Goal: Task Accomplishment & Management: Complete application form

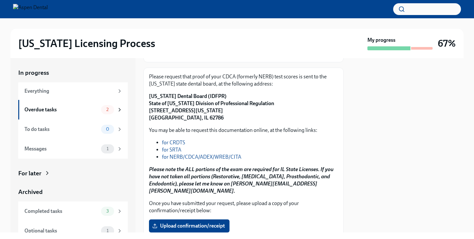
scroll to position [123, 0]
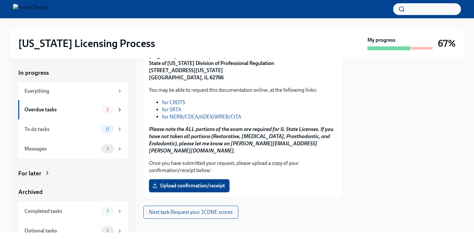
click at [196, 179] on label "Upload confirmation/receipt" at bounding box center [189, 185] width 81 height 13
click at [0, 0] on input "Upload confirmation/receipt" at bounding box center [0, 0] width 0 height 0
click at [186, 182] on span "Upload confirmation/receipt" at bounding box center [189, 185] width 71 height 7
click at [0, 0] on input "Upload confirmation/receipt" at bounding box center [0, 0] width 0 height 0
click at [217, 182] on span "Upload confirmation/receipt" at bounding box center [189, 185] width 71 height 7
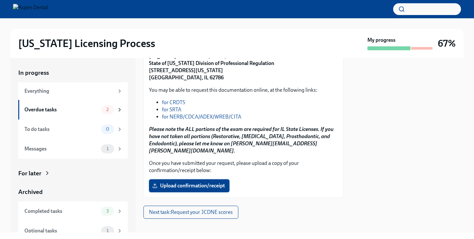
click at [0, 0] on input "Upload confirmation/receipt" at bounding box center [0, 0] width 0 height 0
click at [184, 182] on span "Upload confirmation/receipt" at bounding box center [189, 185] width 71 height 7
click at [0, 0] on input "Upload confirmation/receipt" at bounding box center [0, 0] width 0 height 0
click at [184, 183] on label "Upload confirmation/receipt" at bounding box center [189, 185] width 81 height 13
click at [0, 0] on input "Upload confirmation/receipt" at bounding box center [0, 0] width 0 height 0
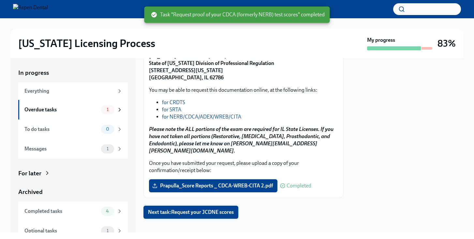
click at [197, 209] on span "Next task : Request your JCDNE scores" at bounding box center [191, 212] width 86 height 7
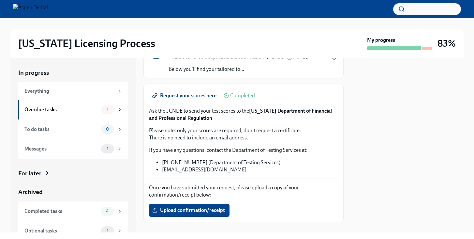
scroll to position [57, 0]
click at [182, 98] on span "Request your scores here" at bounding box center [185, 96] width 63 height 7
click at [180, 207] on label "Upload confirmation/receipt" at bounding box center [189, 210] width 81 height 13
click at [0, 0] on input "Upload confirmation/receipt" at bounding box center [0, 0] width 0 height 0
click at [179, 208] on span "Upload confirmation/receipt" at bounding box center [189, 210] width 71 height 7
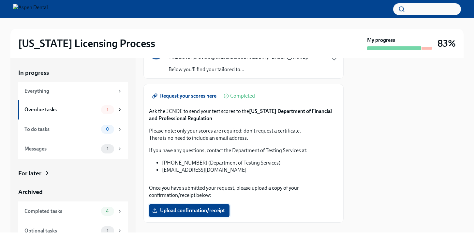
click at [0, 0] on input "Upload confirmation/receipt" at bounding box center [0, 0] width 0 height 0
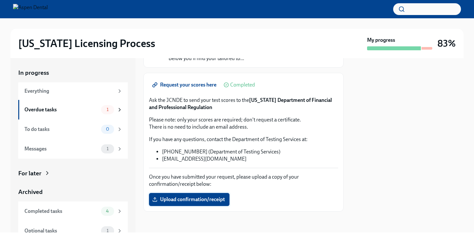
click at [186, 196] on label "Upload confirmation/receipt" at bounding box center [189, 199] width 81 height 13
click at [0, 0] on input "Upload confirmation/receipt" at bounding box center [0, 0] width 0 height 0
click at [209, 201] on span "Upload confirmation/receipt" at bounding box center [189, 199] width 71 height 7
click at [0, 0] on input "Upload confirmation/receipt" at bounding box center [0, 0] width 0 height 0
